Goal: Information Seeking & Learning: Learn about a topic

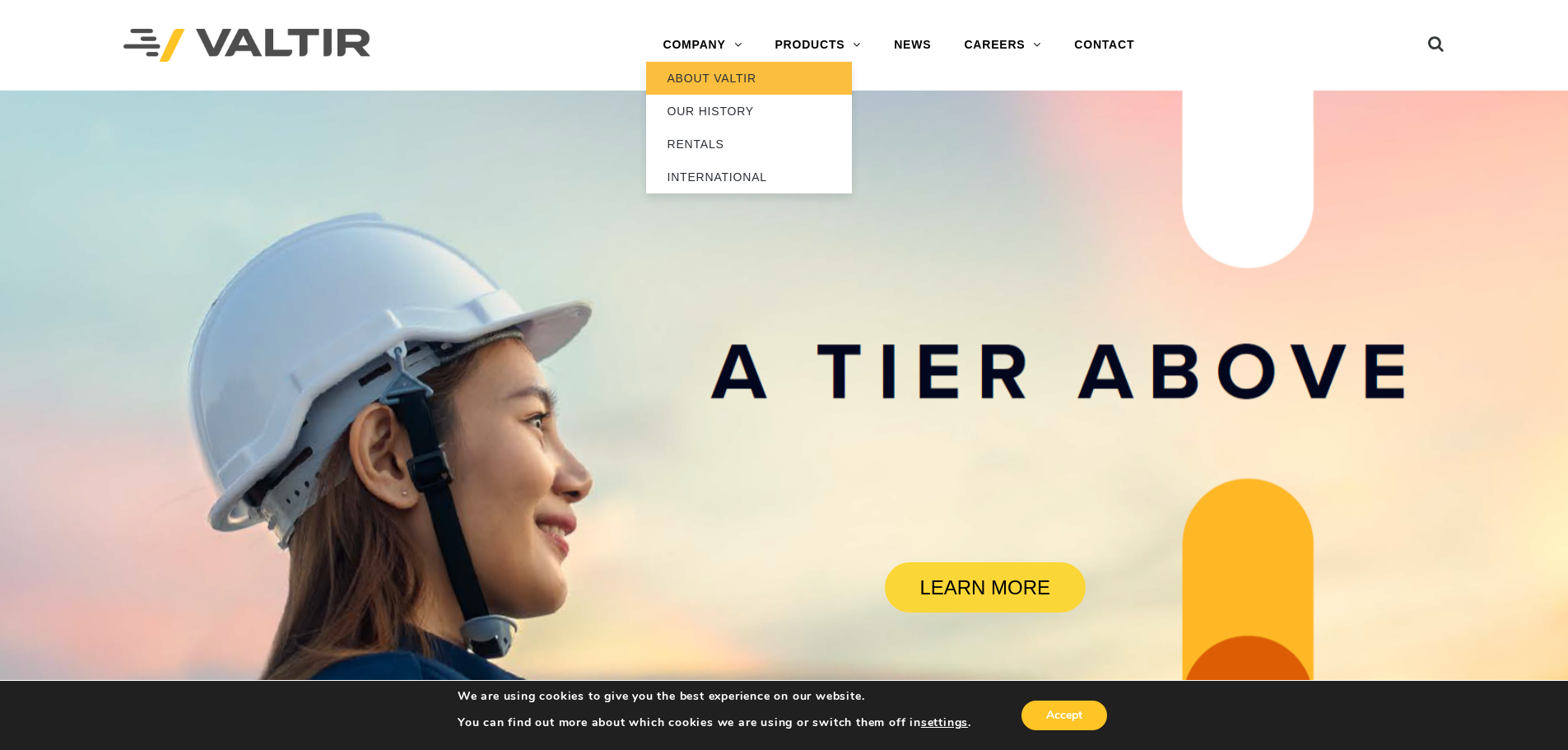
click at [703, 92] on link "ABOUT VALTIR" at bounding box center [749, 78] width 206 height 33
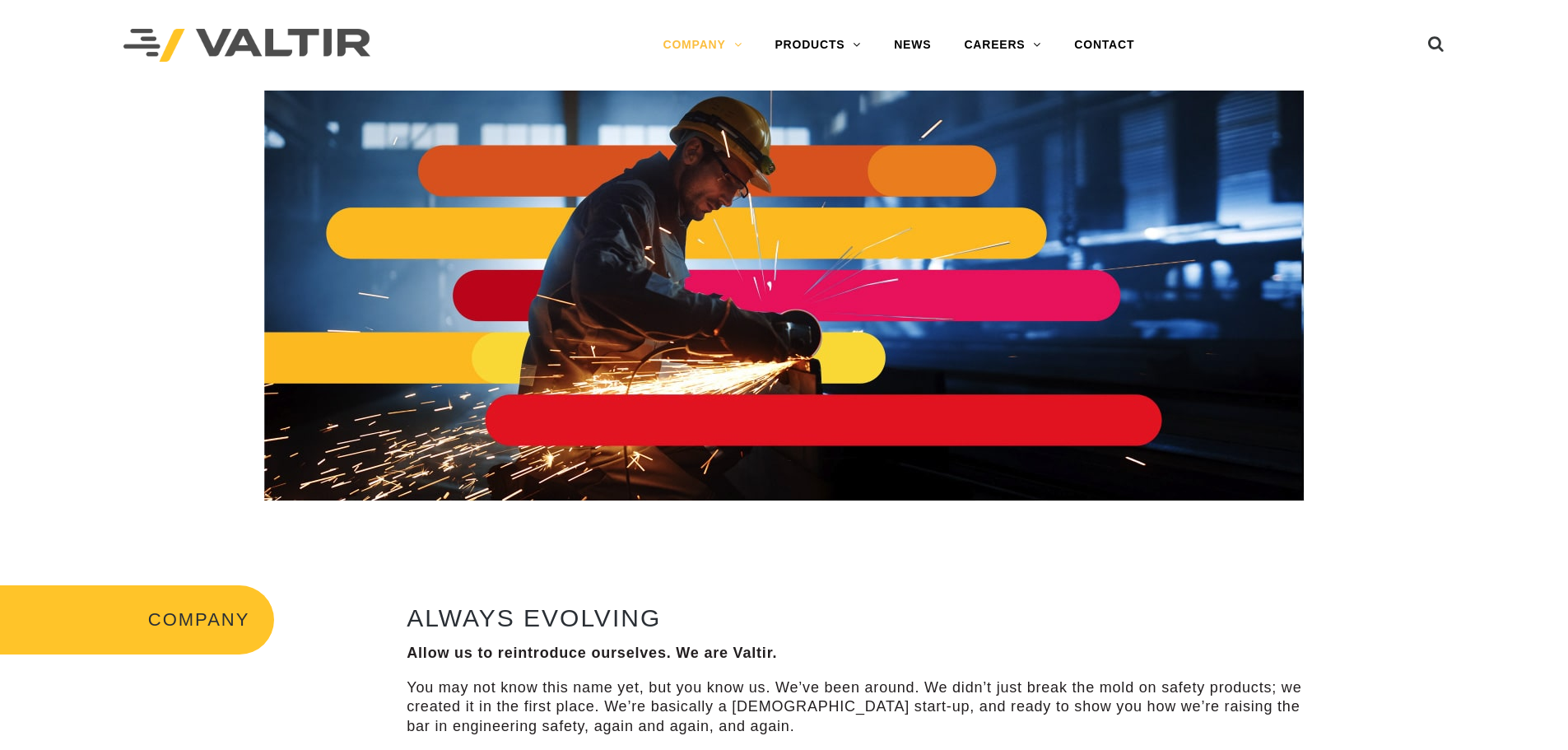
drag, startPoint x: 0, startPoint y: 0, endPoint x: 135, endPoint y: 340, distance: 365.8
click at [135, 340] on div at bounding box center [784, 296] width 1543 height 411
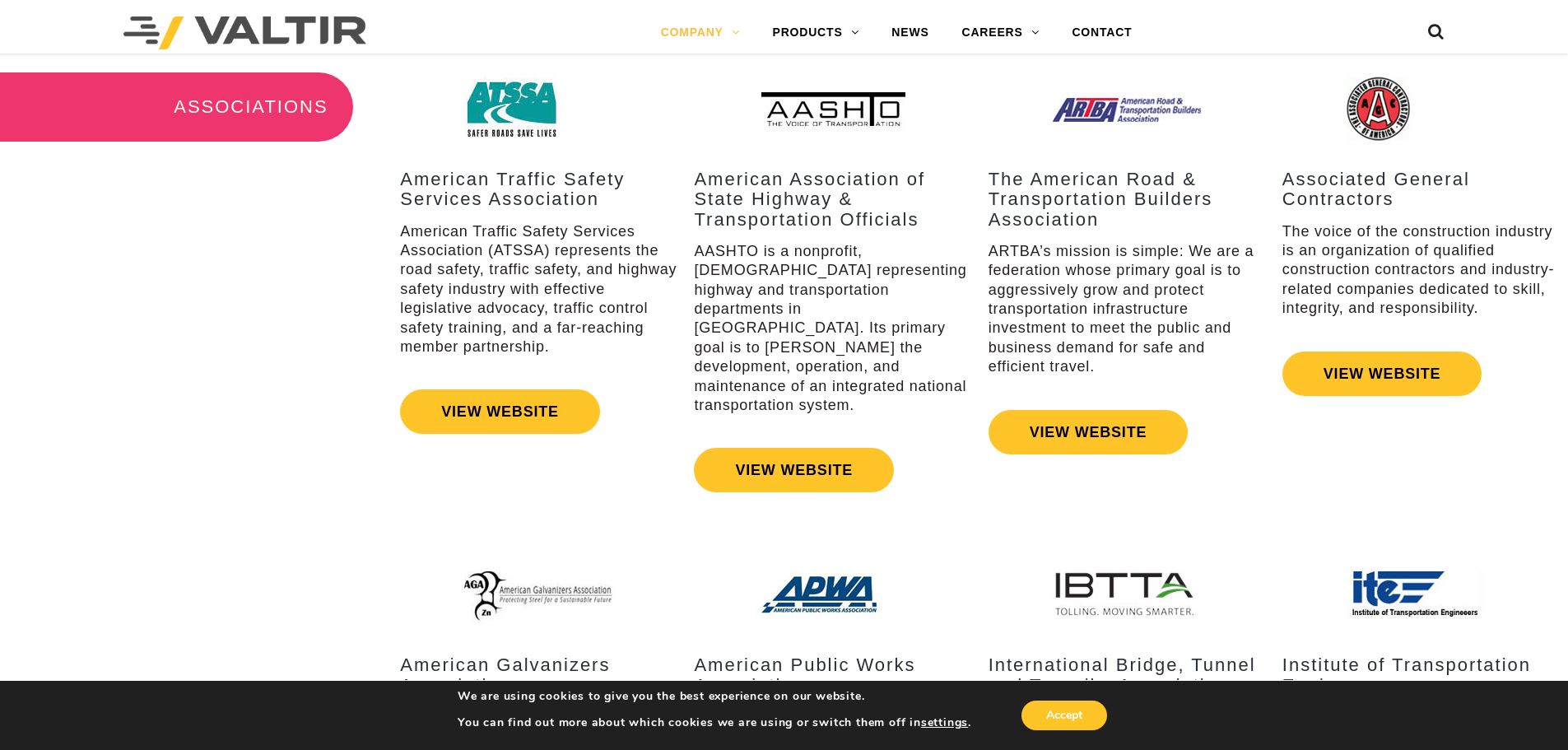
scroll to position [2128, 0]
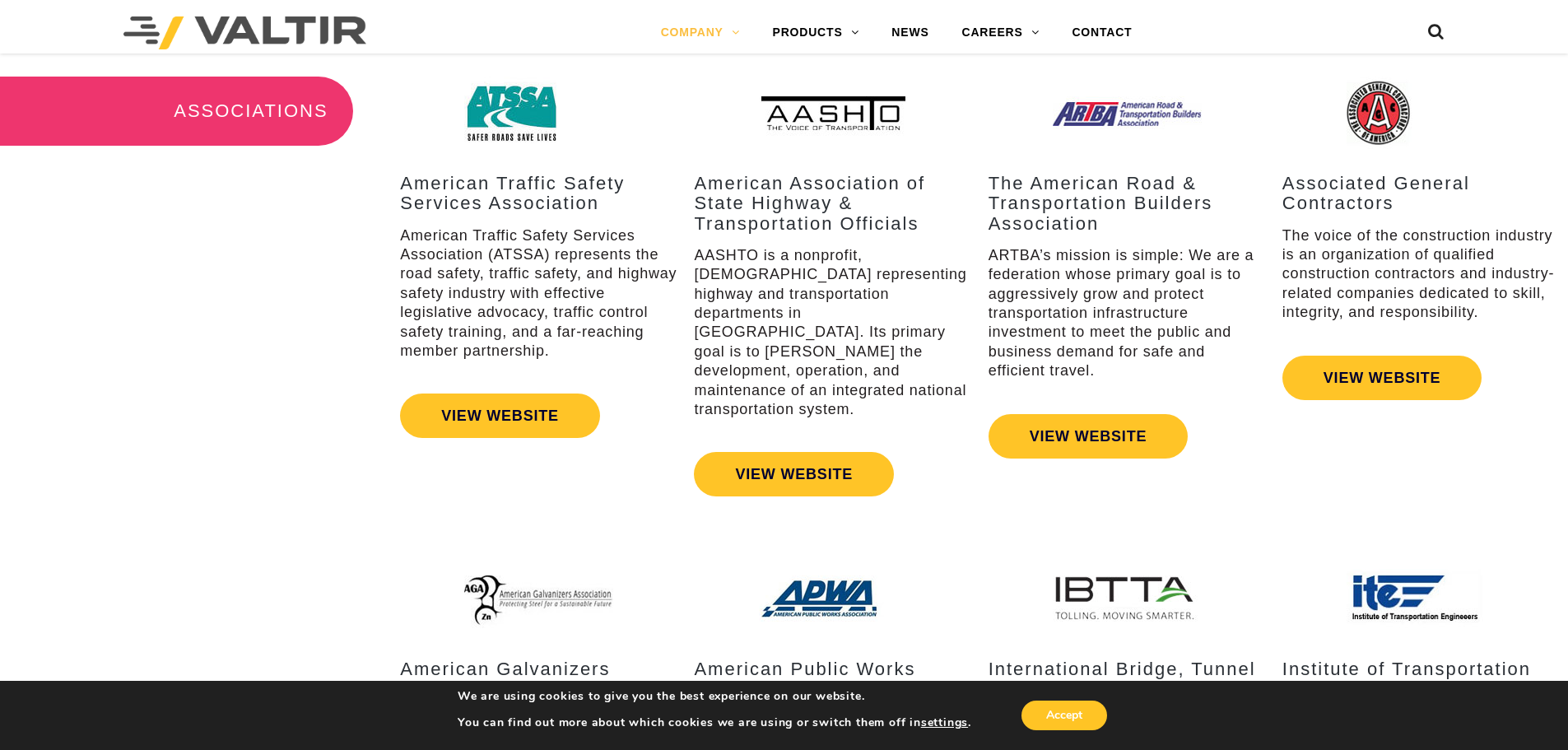
click at [113, 406] on div "ASSOCIATIONS American Traffic Safety Services Association American Traffic Safe…" at bounding box center [784, 278] width 1568 height 486
click at [1108, 713] on button "Accept" at bounding box center [1064, 715] width 86 height 30
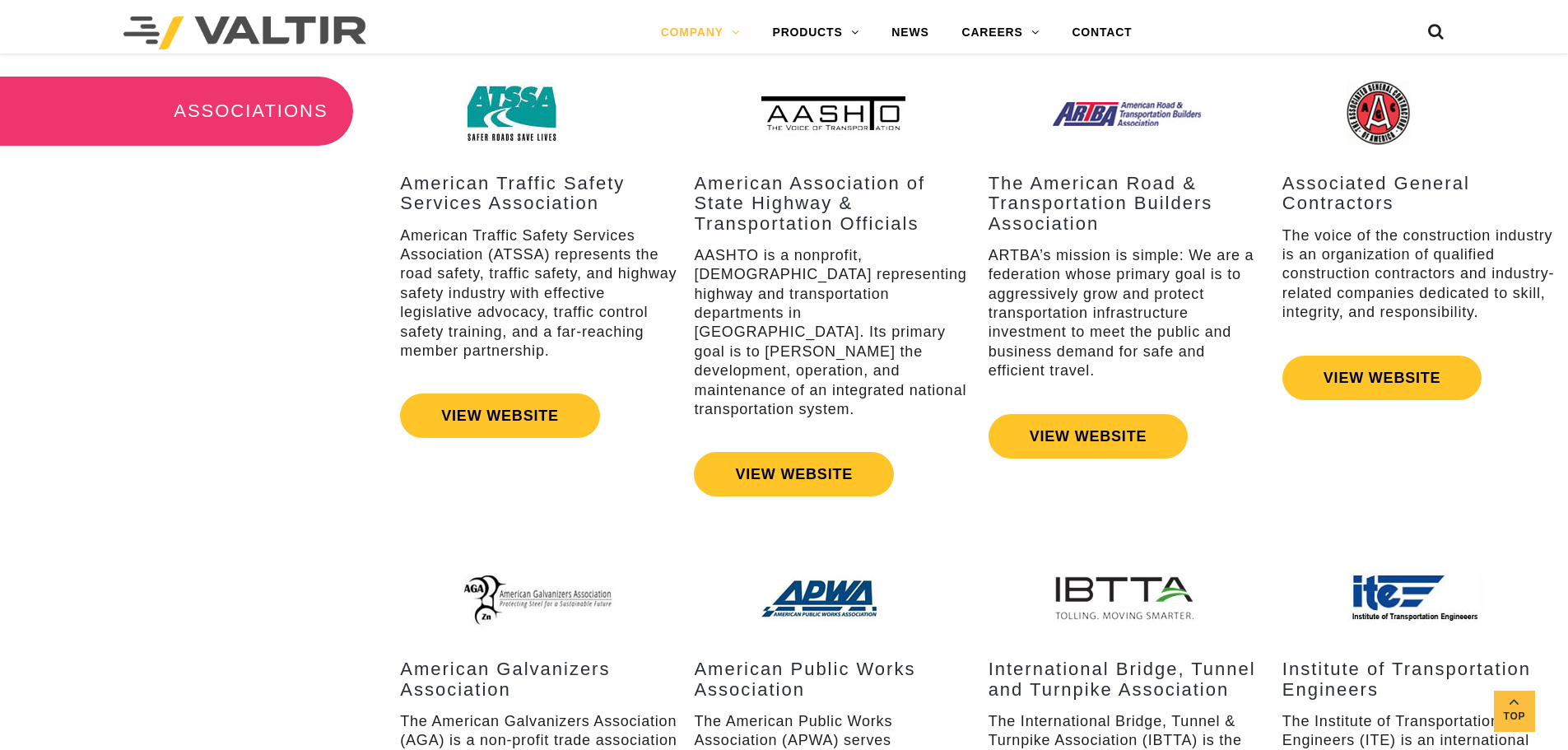
click at [150, 421] on div "ASSOCIATIONS American Traffic Safety Services Association American Traffic Safe…" at bounding box center [784, 278] width 1568 height 486
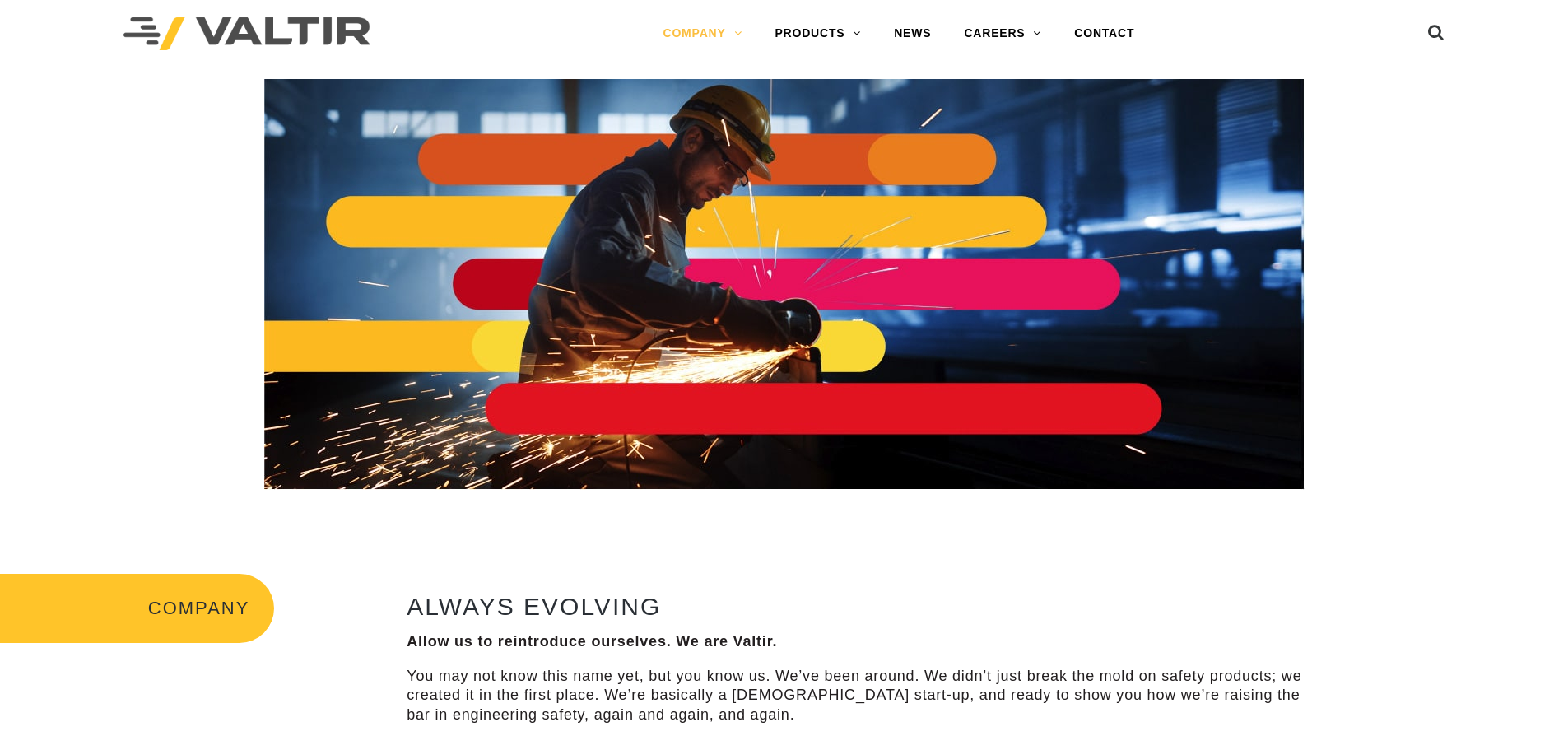
scroll to position [0, 0]
